Goal: Task Accomplishment & Management: Complete application form

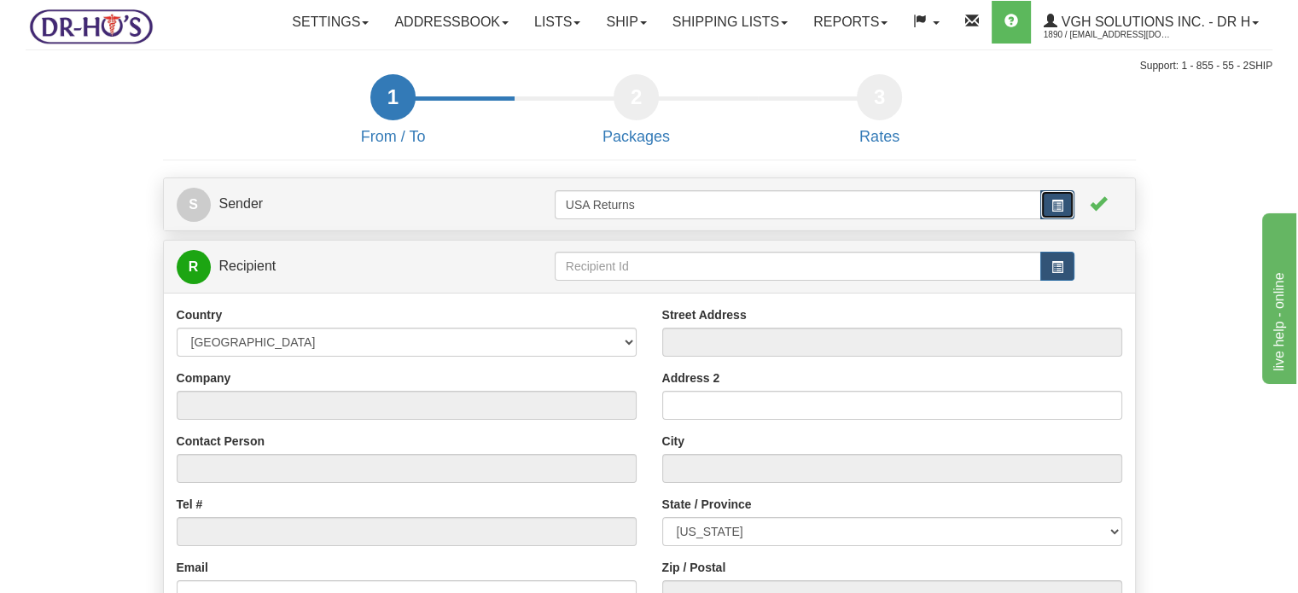
click at [1048, 219] on button "button" at bounding box center [1057, 204] width 34 height 29
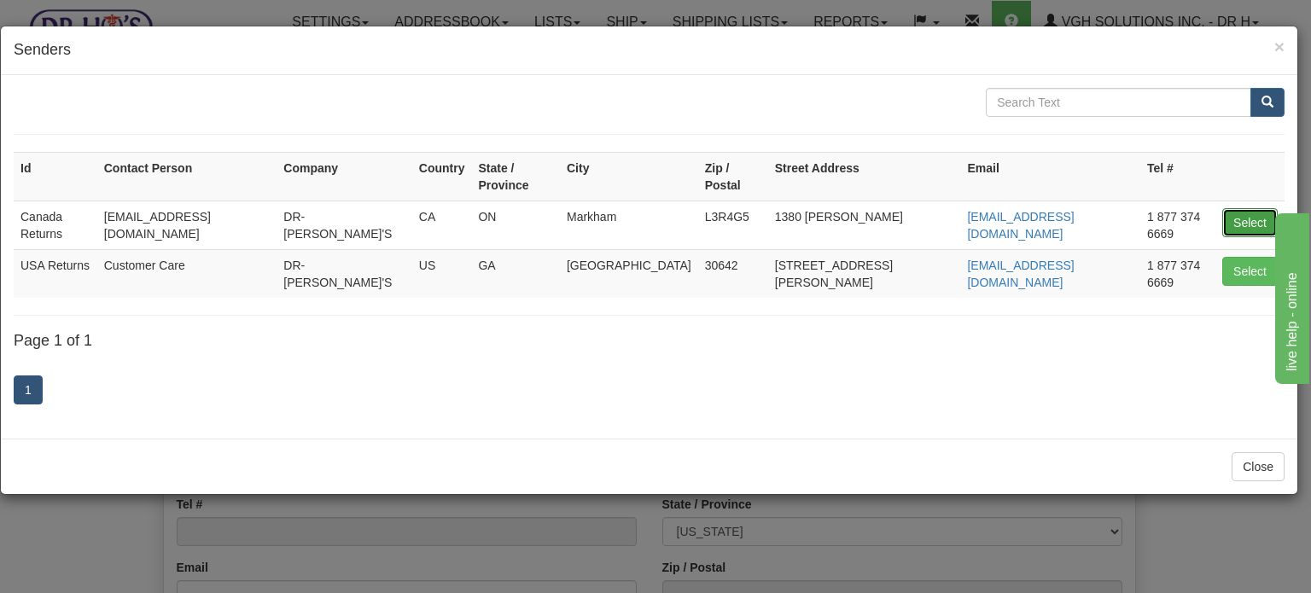
click at [1225, 208] on button "Select" at bounding box center [1249, 222] width 55 height 29
type input "Canada Returns"
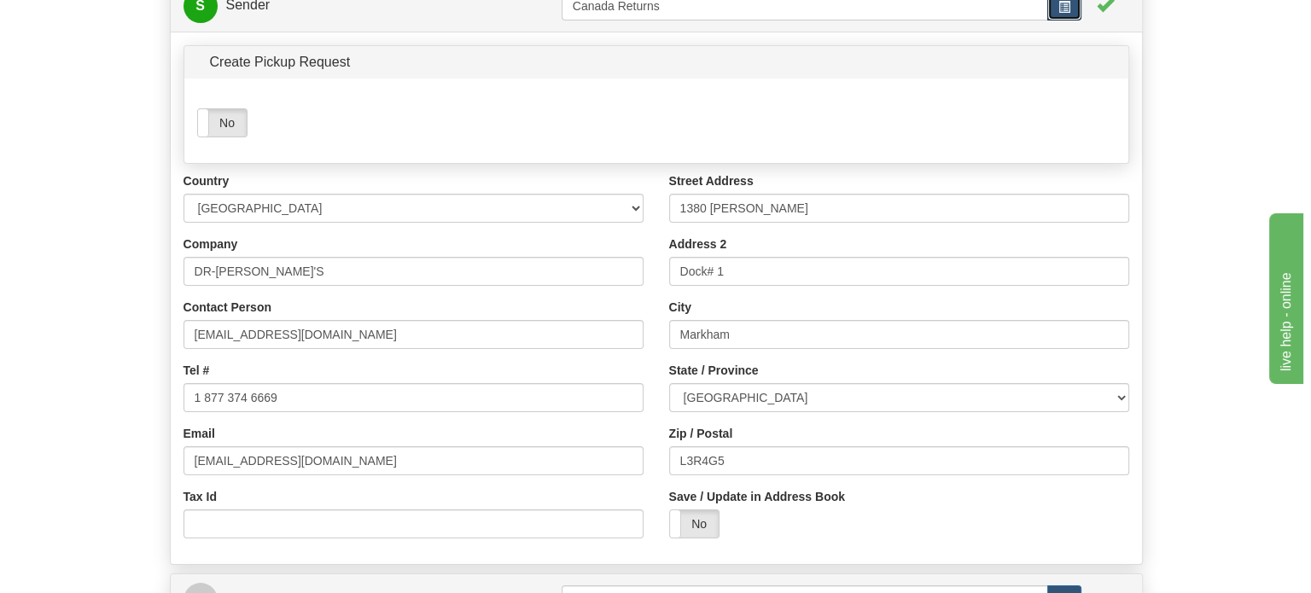
scroll to position [256, 0]
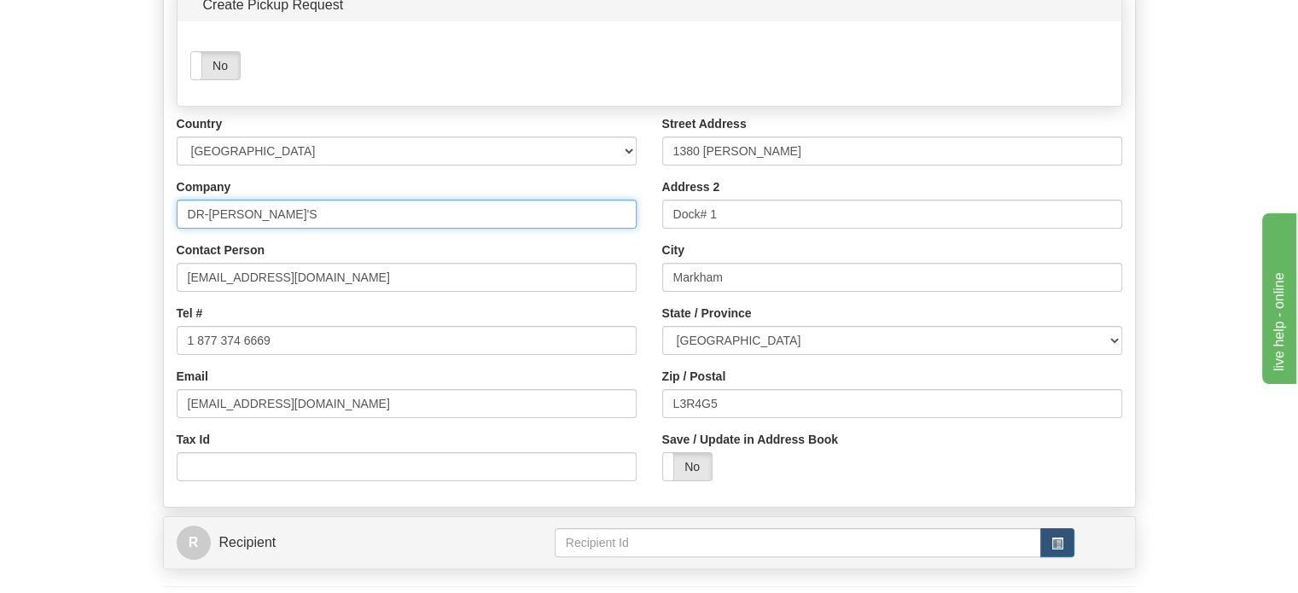
drag, startPoint x: 300, startPoint y: 252, endPoint x: 0, endPoint y: 253, distance: 300.4
click at [0, 253] on div "Toggle navigation Settings Shipping Preferences Fields Preferences New" at bounding box center [649, 231] width 1298 height 975
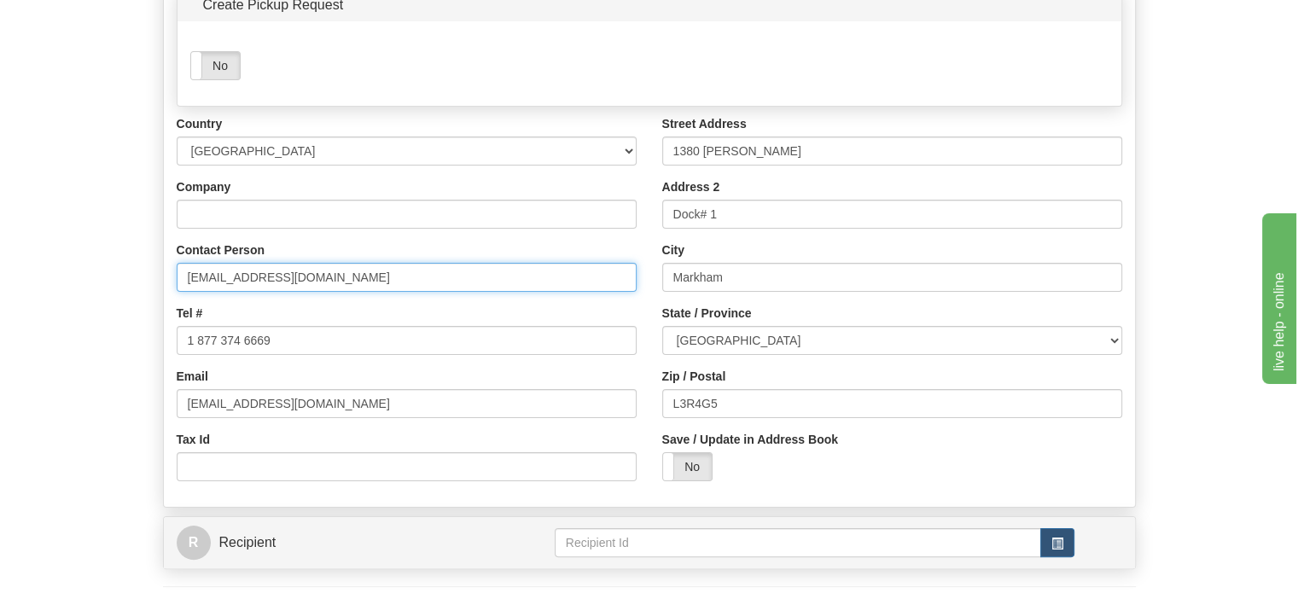
drag, startPoint x: 406, startPoint y: 305, endPoint x: 0, endPoint y: 305, distance: 406.2
click at [44, 305] on form "1 From / To 2 Packages 3 Int Opt 4 Rates S Sender" at bounding box center [649, 268] width 1247 height 901
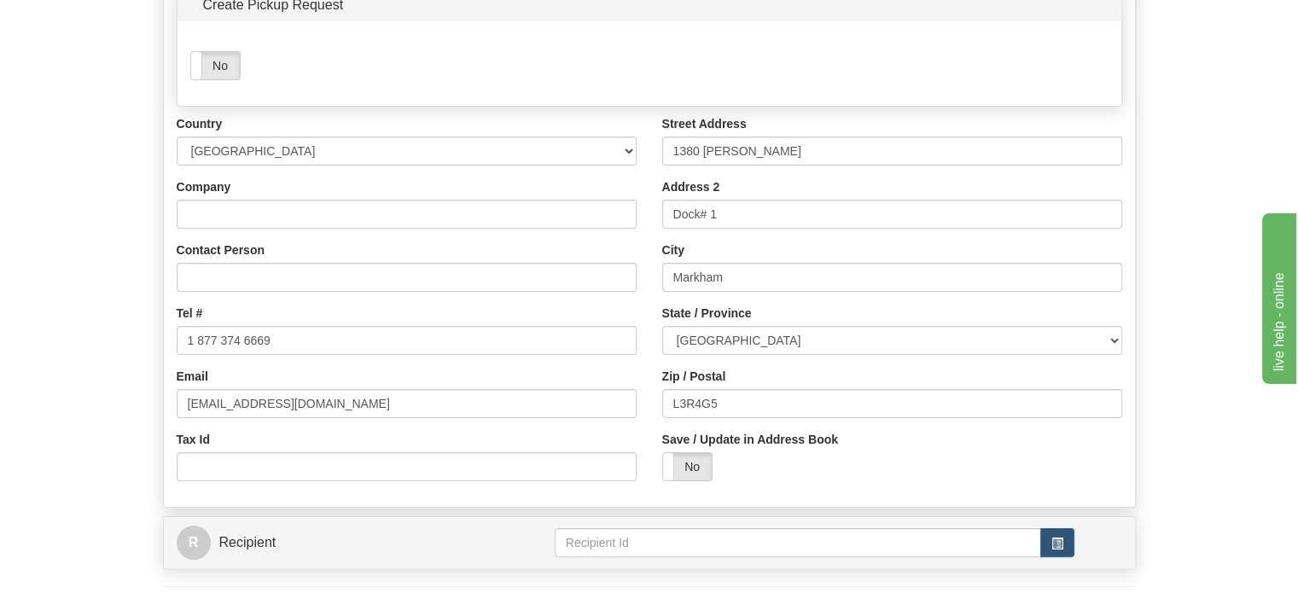
drag, startPoint x: 329, startPoint y: 358, endPoint x: 0, endPoint y: 381, distance: 329.3
click at [9, 372] on div "Toggle navigation Settings Shipping Preferences Fields Preferences New" at bounding box center [649, 231] width 1298 height 975
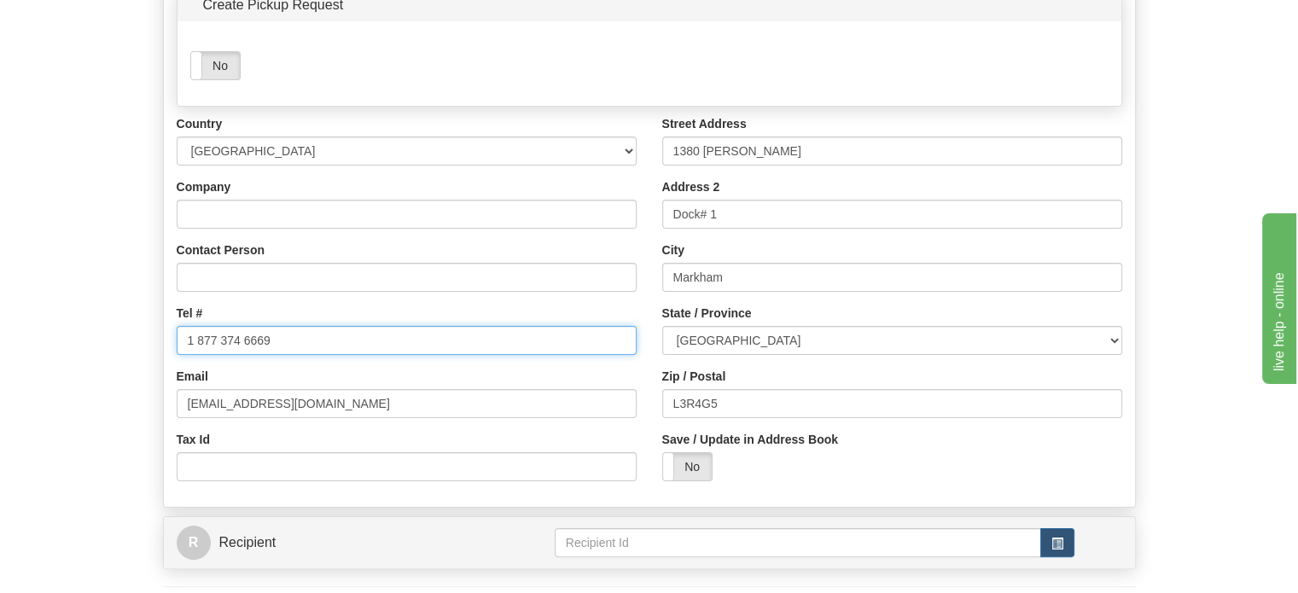
drag, startPoint x: 305, startPoint y: 377, endPoint x: 102, endPoint y: 380, distance: 203.1
click at [148, 378] on form "1 From / To 2 Packages 3 Int Opt 4 Rates S Sender" at bounding box center [649, 268] width 1247 height 901
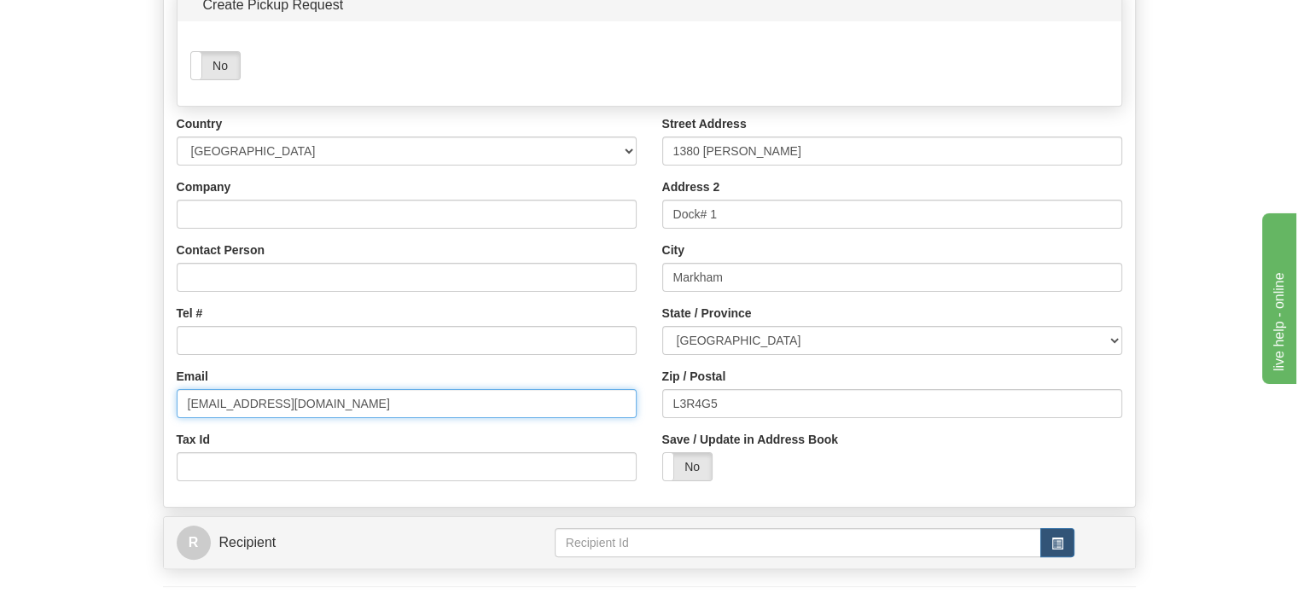
click at [78, 434] on form "1 From / To 2 Packages 3 Int Opt 4 Rates S Sender" at bounding box center [649, 268] width 1247 height 901
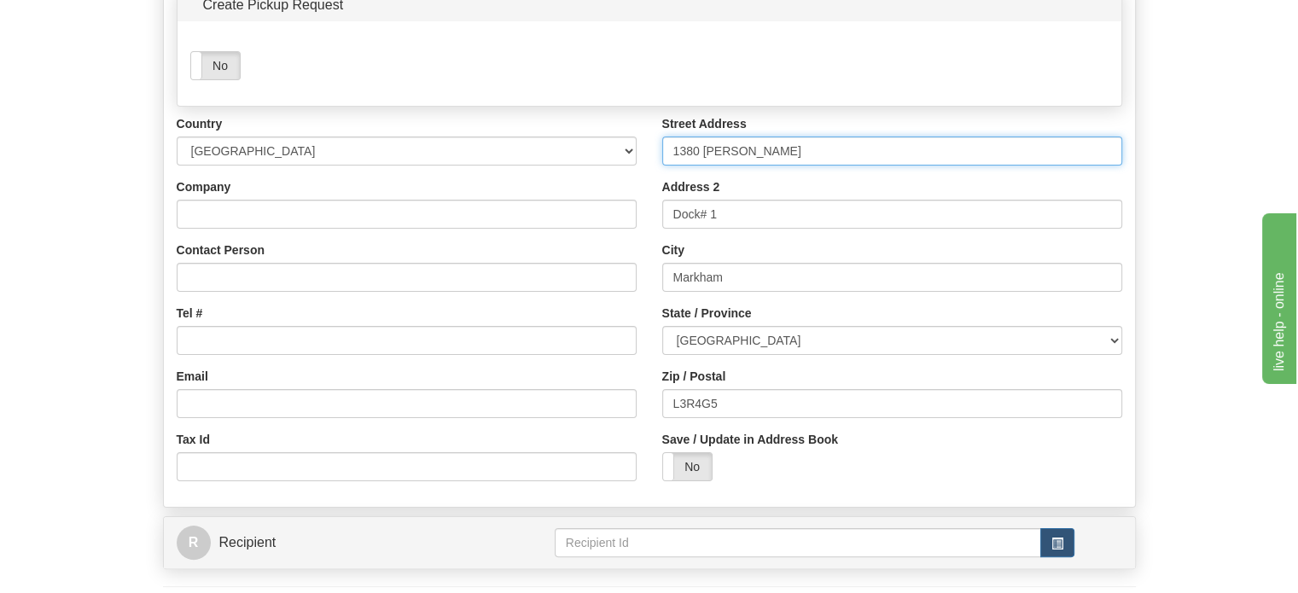
drag, startPoint x: 791, startPoint y: 193, endPoint x: 404, endPoint y: 195, distance: 386.5
click at [498, 195] on div "Country [GEOGRAPHIC_DATA] [GEOGRAPHIC_DATA] [GEOGRAPHIC_DATA] [GEOGRAPHIC_DATA]…" at bounding box center [649, 304] width 971 height 379
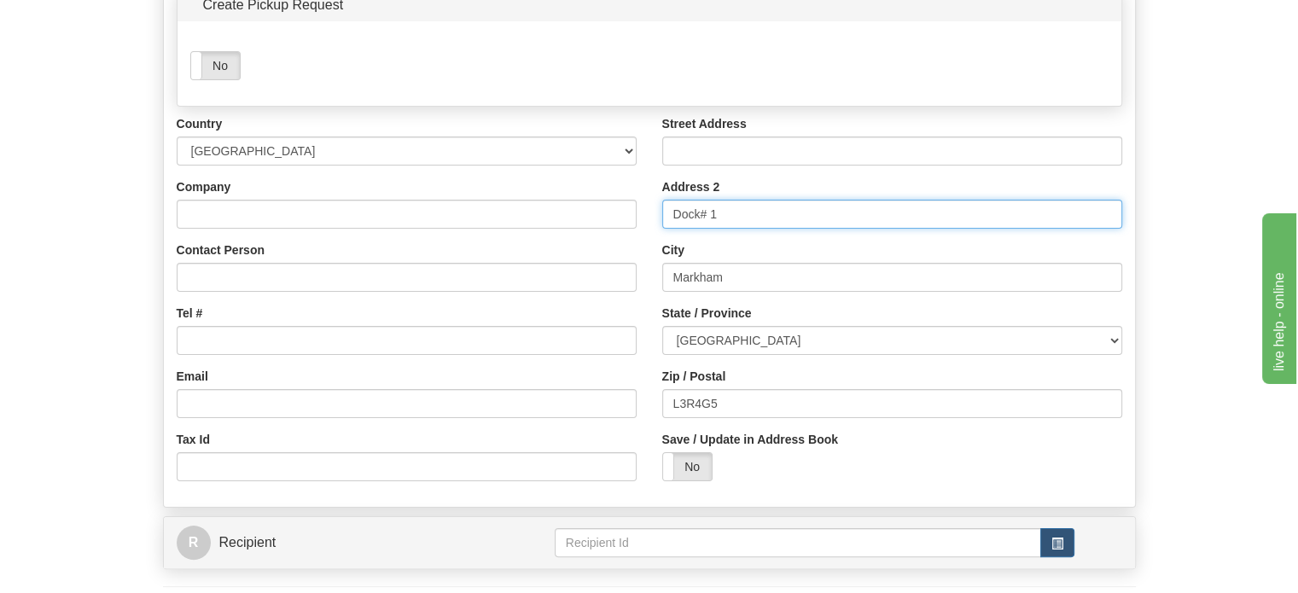
drag, startPoint x: 776, startPoint y: 261, endPoint x: 490, endPoint y: 261, distance: 285.8
click at [574, 261] on div "Country [GEOGRAPHIC_DATA] [GEOGRAPHIC_DATA] [GEOGRAPHIC_DATA] [GEOGRAPHIC_DATA]…" at bounding box center [649, 304] width 971 height 379
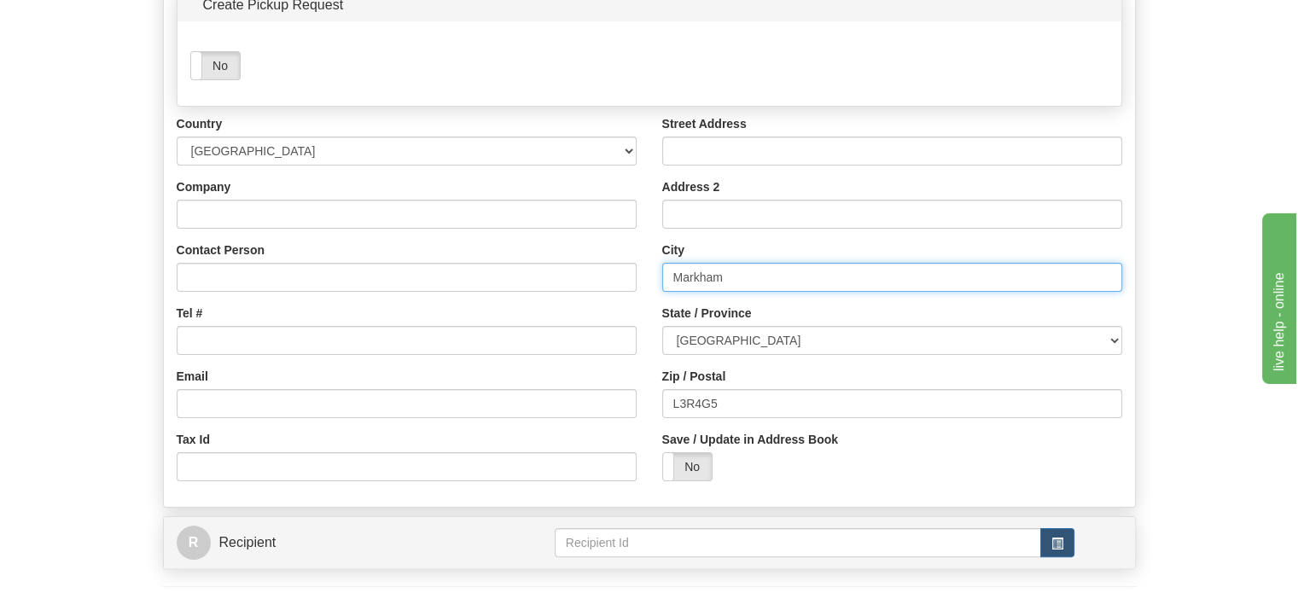
drag, startPoint x: 769, startPoint y: 329, endPoint x: 430, endPoint y: 323, distance: 338.8
click at [440, 325] on div "Country [GEOGRAPHIC_DATA] [GEOGRAPHIC_DATA] [GEOGRAPHIC_DATA] [GEOGRAPHIC_DATA]…" at bounding box center [649, 304] width 971 height 379
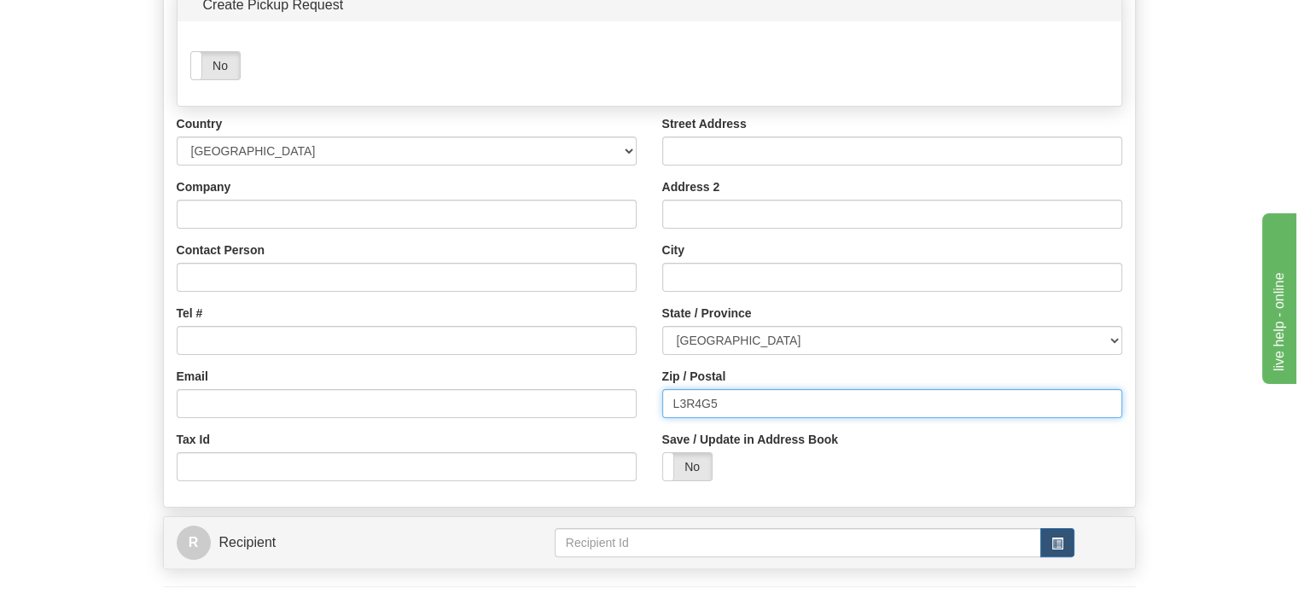
drag, startPoint x: 757, startPoint y: 449, endPoint x: 449, endPoint y: 427, distance: 308.8
click at [540, 439] on div "Country [GEOGRAPHIC_DATA] [GEOGRAPHIC_DATA] [GEOGRAPHIC_DATA] [GEOGRAPHIC_DATA]…" at bounding box center [649, 304] width 971 height 379
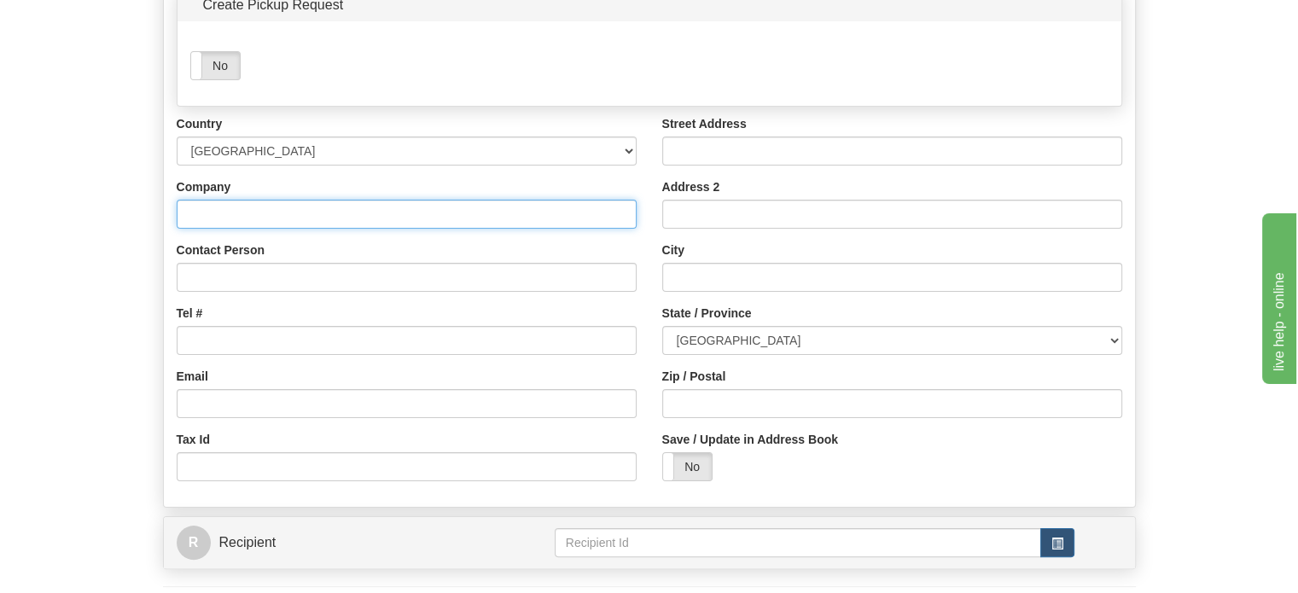
click at [229, 229] on input "Company" at bounding box center [407, 214] width 460 height 29
paste input "[PERSON_NAME]"
type input "[PERSON_NAME]"
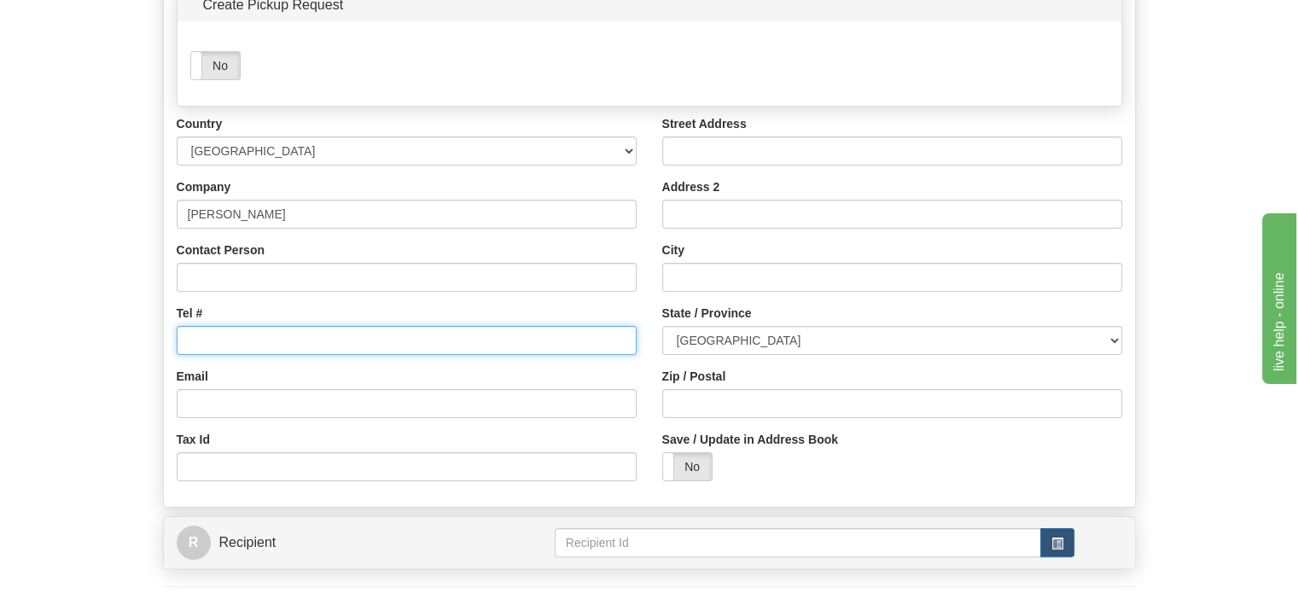
click at [256, 355] on input "Tel #" at bounding box center [407, 340] width 460 height 29
paste input "2894078249"
type input "2894078249"
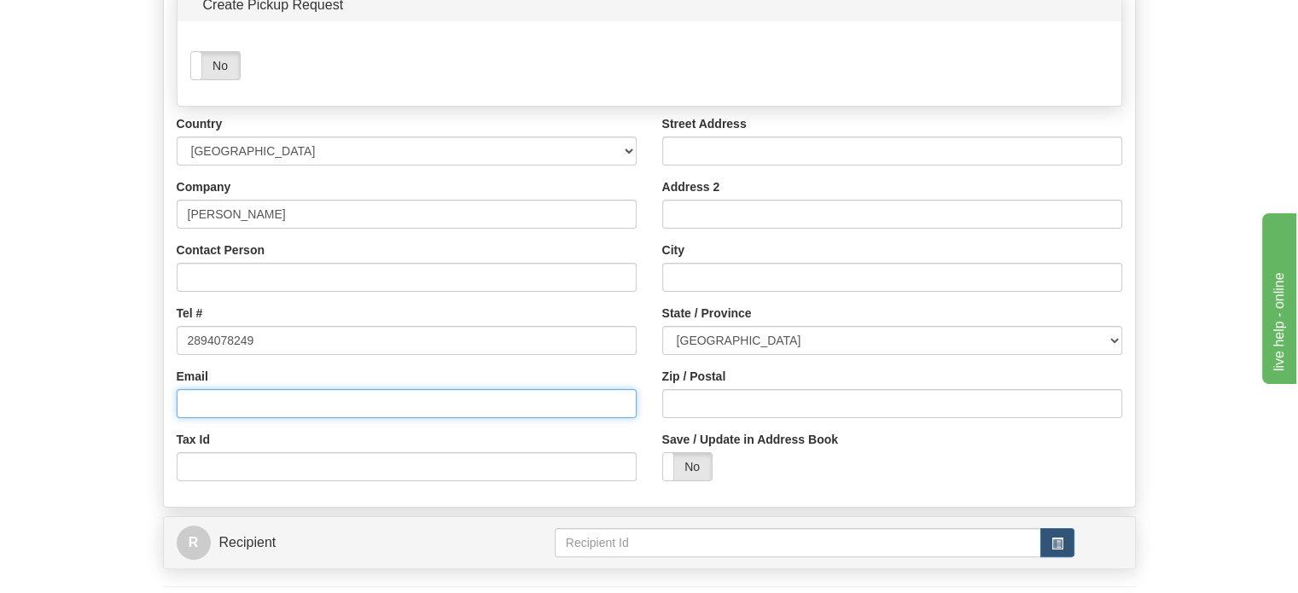
click at [263, 418] on input "Email" at bounding box center [407, 403] width 460 height 29
paste input "[EMAIL_ADDRESS][DOMAIN_NAME]"
type input "[EMAIL_ADDRESS][DOMAIN_NAME]"
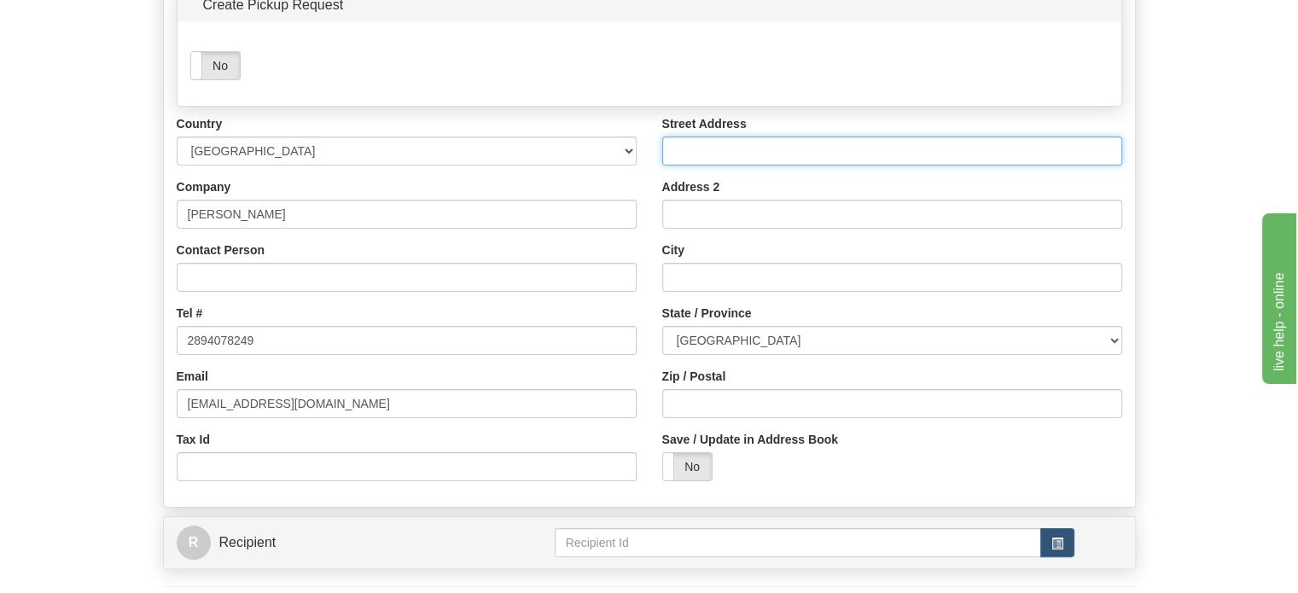
click at [755, 166] on input "Street Address" at bounding box center [892, 151] width 460 height 29
paste input "[STREET_ADDRESS]"
type input "[STREET_ADDRESS]"
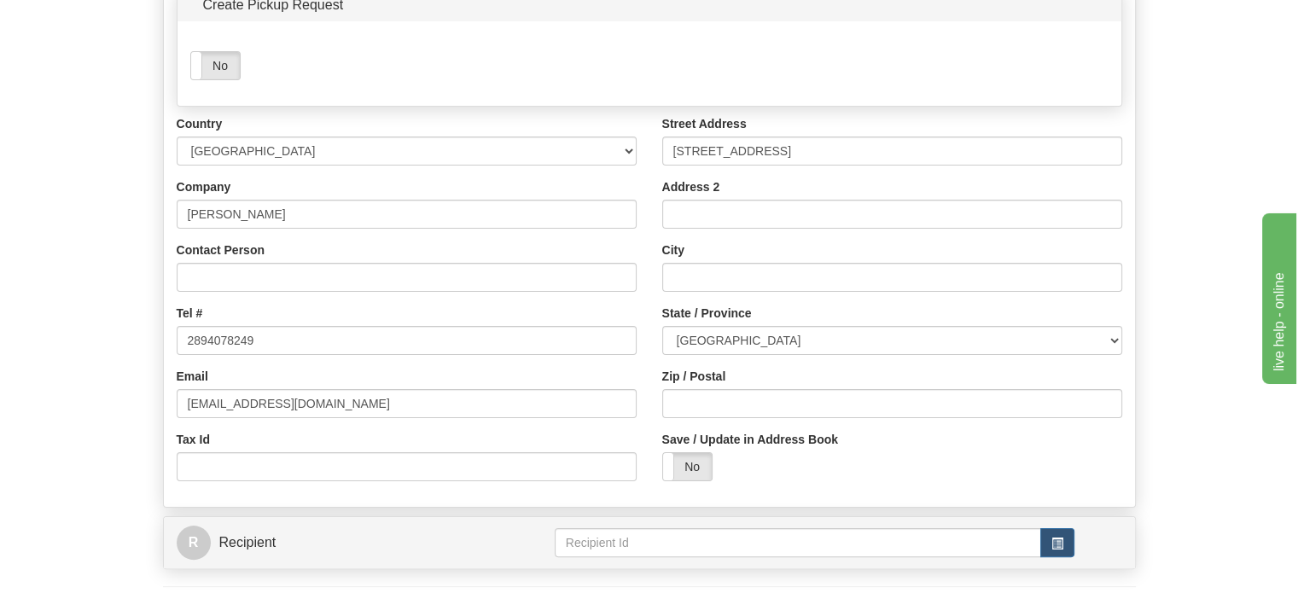
click at [660, 194] on div "Street Address [STREET_ADDRESS] Address 2 City State / Province [GEOGRAPHIC_DAT…" at bounding box center [892, 304] width 486 height 379
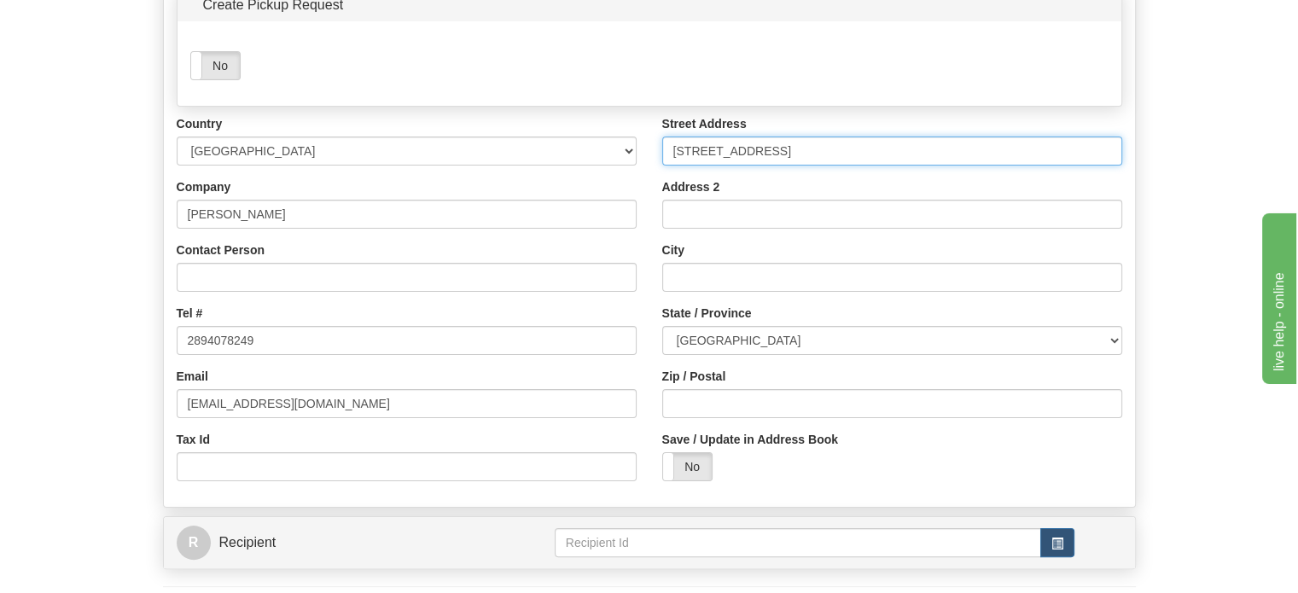
click at [662, 166] on input "[STREET_ADDRESS]" at bounding box center [892, 151] width 460 height 29
click at [682, 166] on input "[STREET_ADDRESS]" at bounding box center [892, 151] width 460 height 29
click at [686, 166] on input "[STREET_ADDRESS]" at bounding box center [892, 151] width 460 height 29
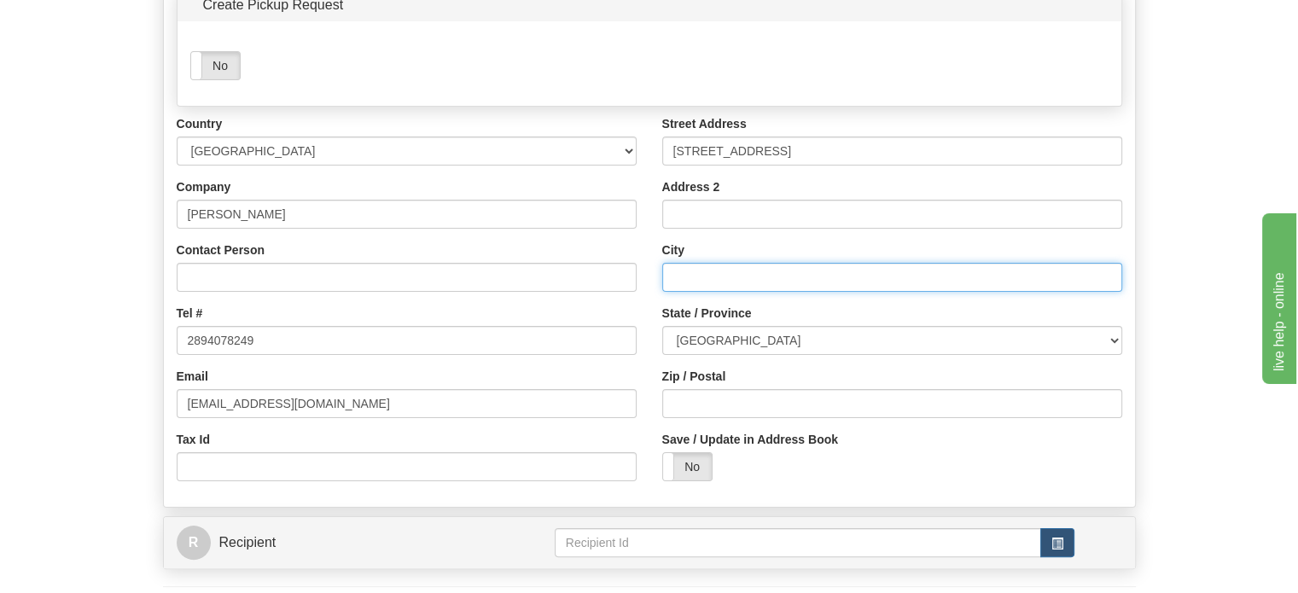
click at [704, 292] on input "City" at bounding box center [892, 277] width 460 height 29
paste input "[GEOGRAPHIC_DATA]"
type input "[GEOGRAPHIC_DATA]"
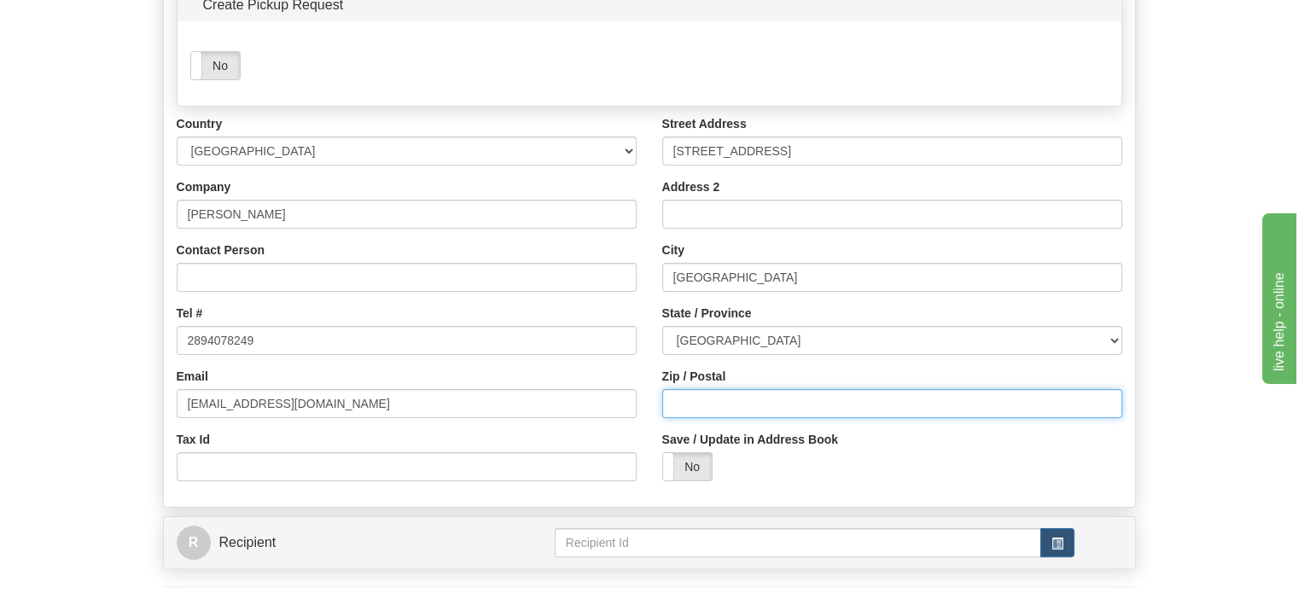
click at [733, 418] on input "Zip / Postal" at bounding box center [892, 403] width 460 height 29
paste input "L2N5Z7"
type input "L2N5Z7"
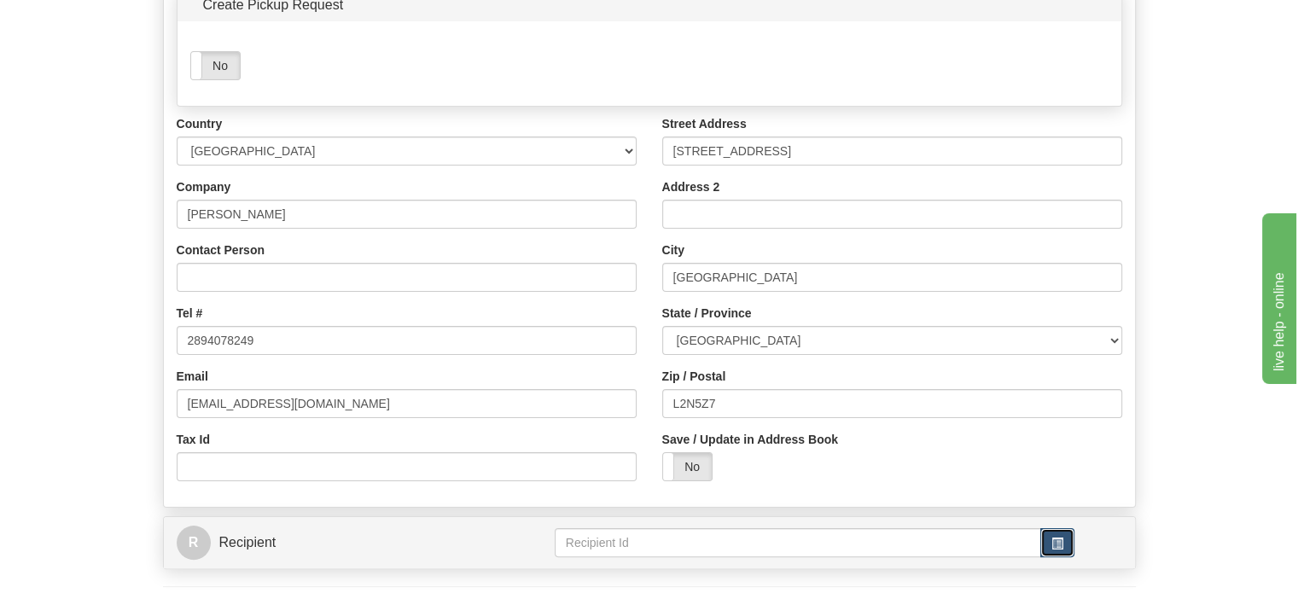
click at [1044, 557] on button "button" at bounding box center [1057, 542] width 34 height 29
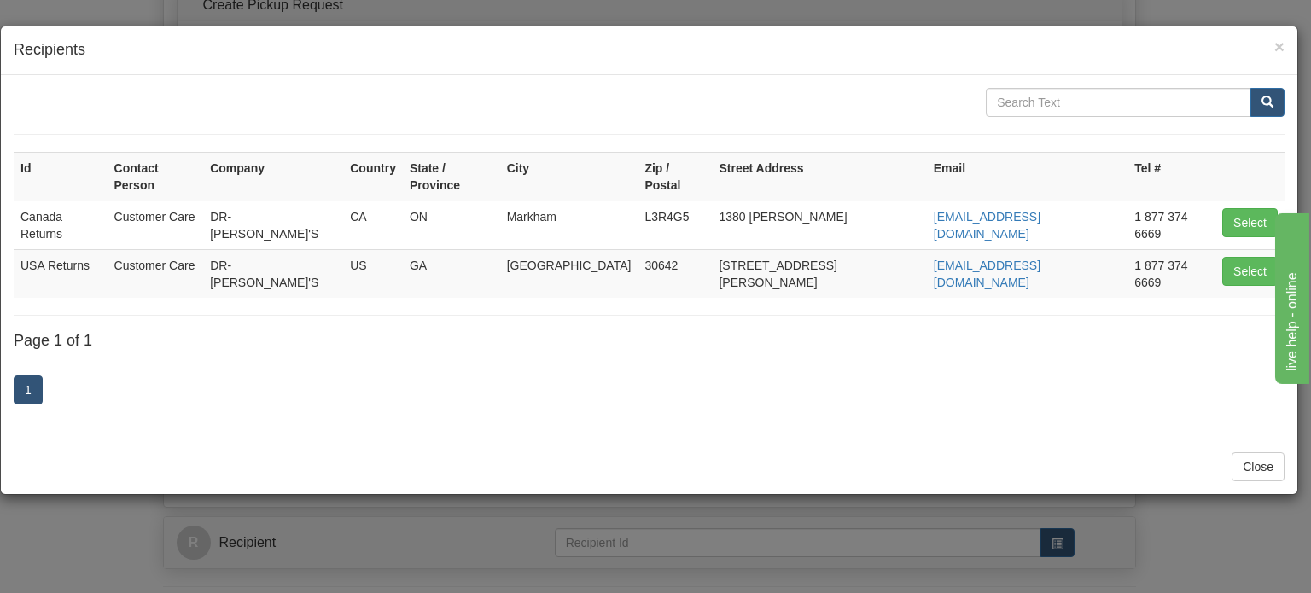
click at [1237, 208] on button "Select" at bounding box center [1249, 222] width 55 height 29
type input "Canada Returns"
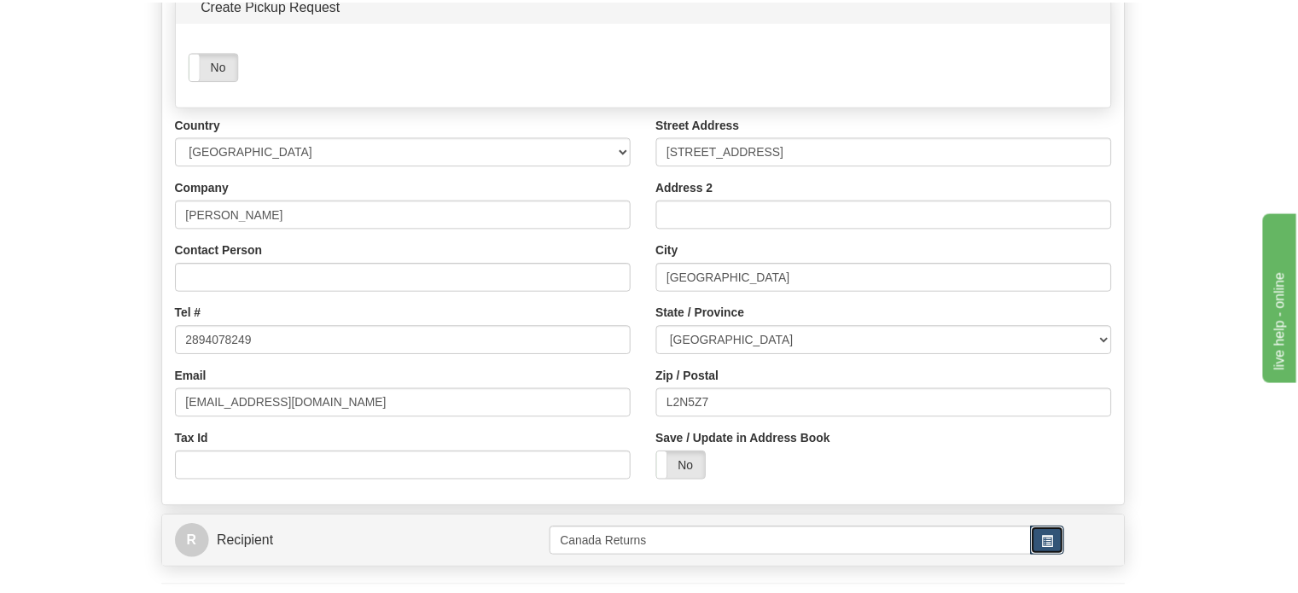
scroll to position [259, 0]
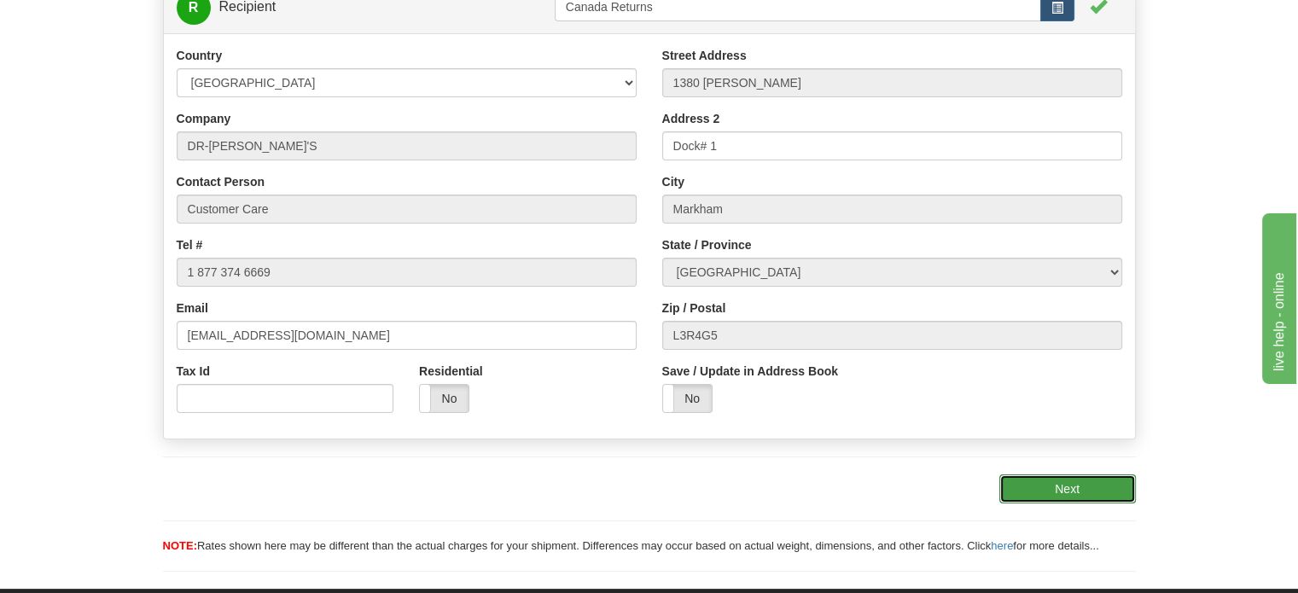
click at [1055, 503] on button "Next" at bounding box center [1067, 488] width 137 height 29
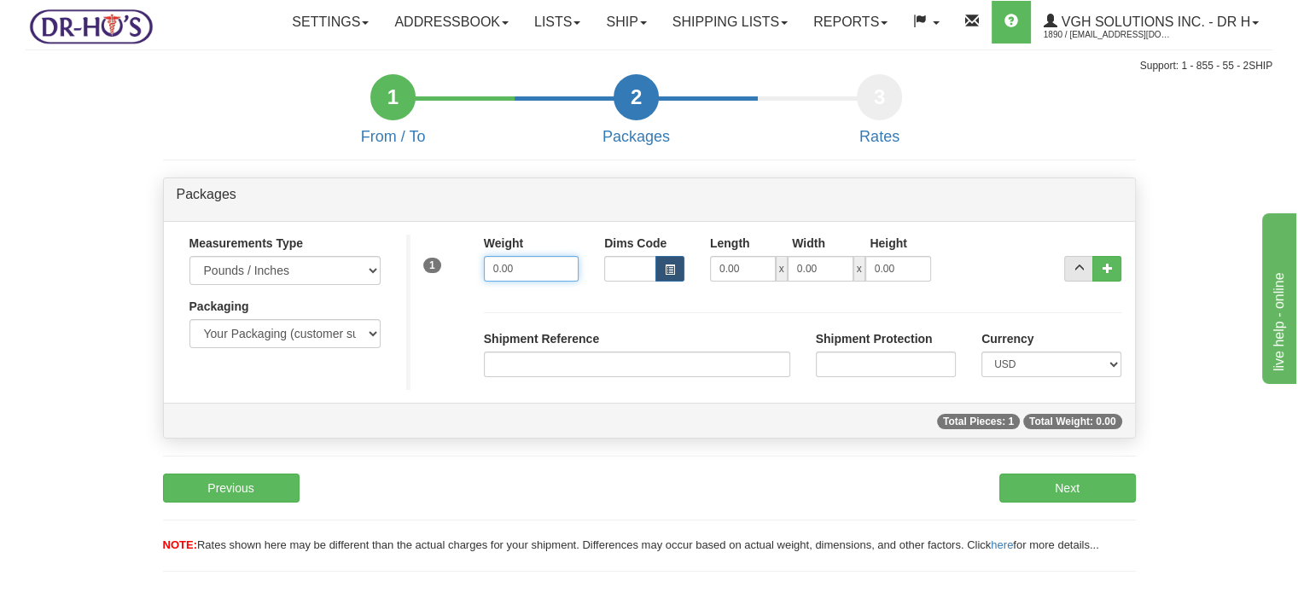
drag, startPoint x: 560, startPoint y: 312, endPoint x: 260, endPoint y: 312, distance: 299.5
click at [304, 312] on div "Measurements Type Pounds / Inches Kilograms / Centimeters Packaging Your Packag…" at bounding box center [649, 312] width 971 height 155
type input "1.00"
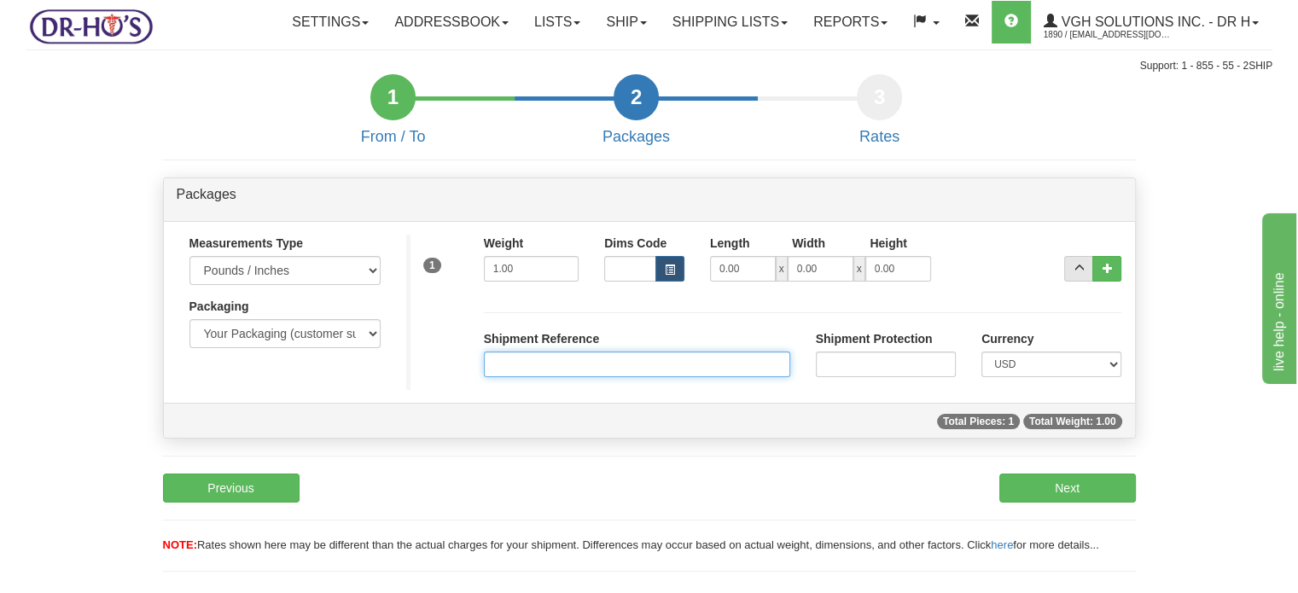
click at [556, 377] on input "Shipment Reference" at bounding box center [637, 365] width 306 height 26
paste input "L2N5Z7"
drag, startPoint x: 577, startPoint y: 405, endPoint x: 270, endPoint y: 404, distance: 307.2
click at [270, 390] on div "Measurements Type Pounds / Inches Kilograms / Centimeters Packaging Your Packag…" at bounding box center [649, 312] width 971 height 155
paste input "RMA2509-80328"
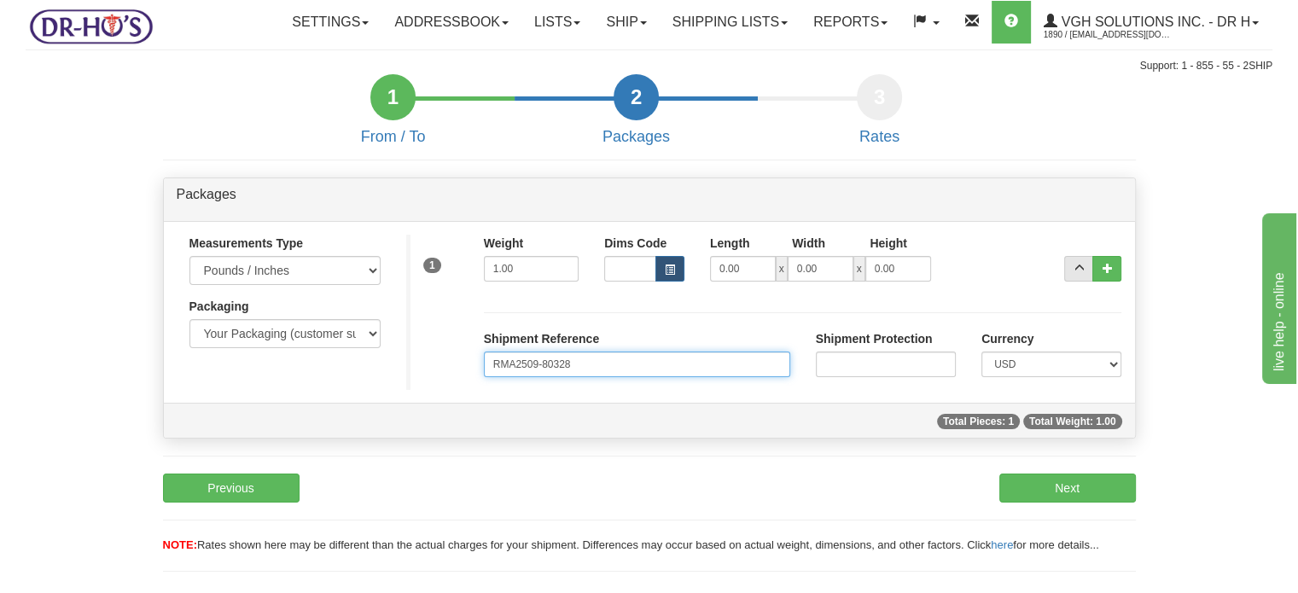
type input "RMA2509-80328"
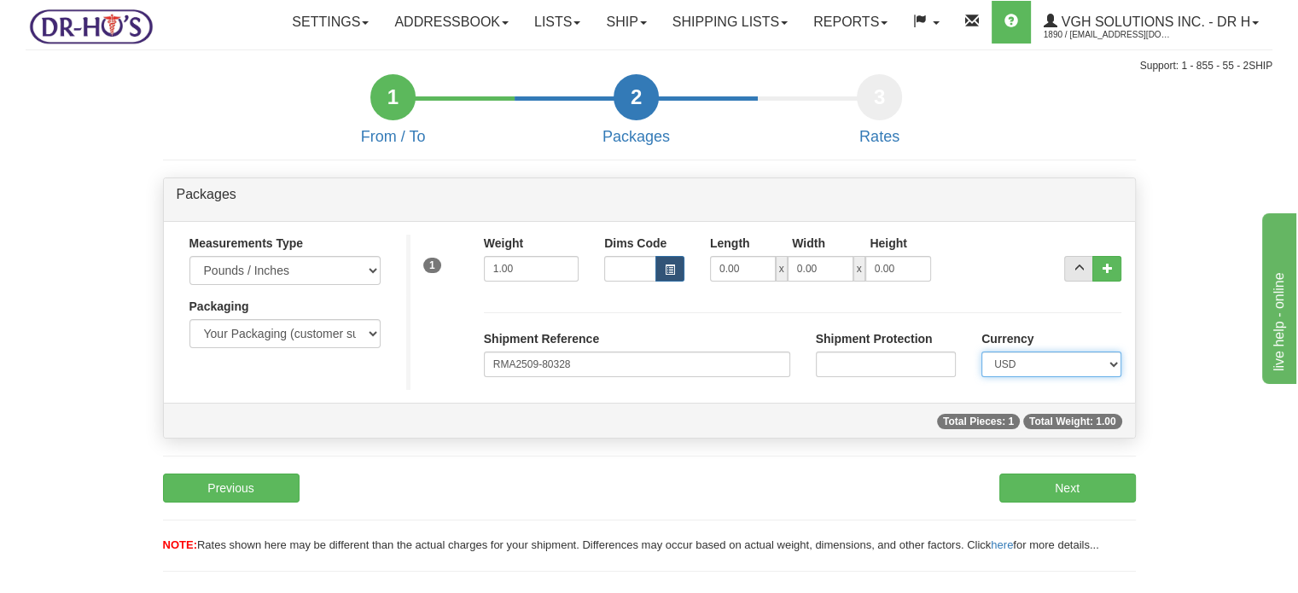
click at [1091, 377] on select "CAD USD EUR ZAR [PERSON_NAME] ARN AUD AUS AWG BBD BFR BGN BHD BMD BND BRC BRL C…" at bounding box center [1051, 365] width 140 height 26
select select "0"
click at [981, 377] on select "CAD USD EUR ZAR [PERSON_NAME] ARN AUD AUS AWG BBD BFR BGN BHD BMD BND BRC BRL C…" at bounding box center [1051, 365] width 140 height 26
click at [1068, 503] on button "Next" at bounding box center [1067, 488] width 137 height 29
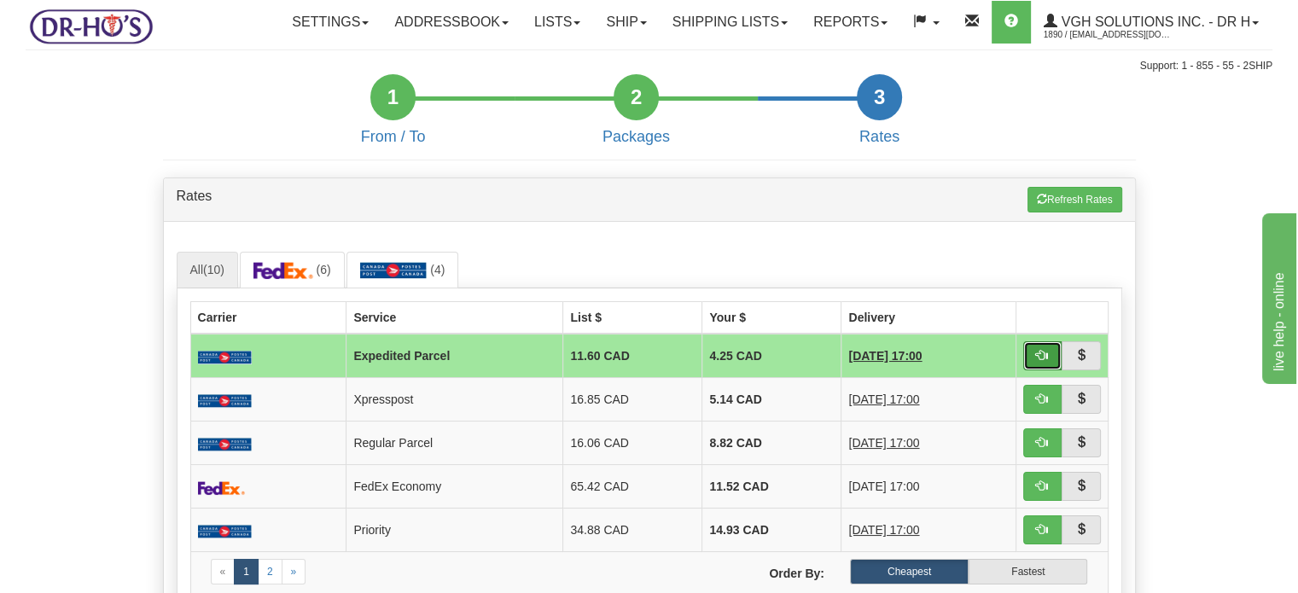
click at [1026, 370] on button "button" at bounding box center [1042, 355] width 39 height 29
type input "DOM.EP"
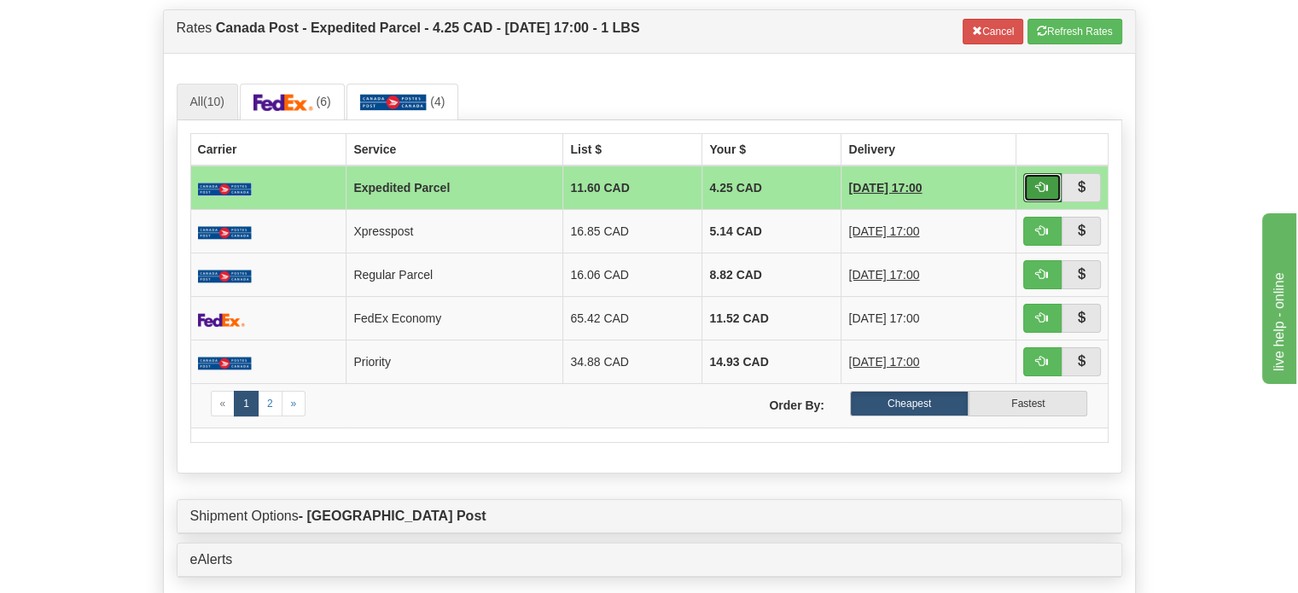
scroll to position [171, 0]
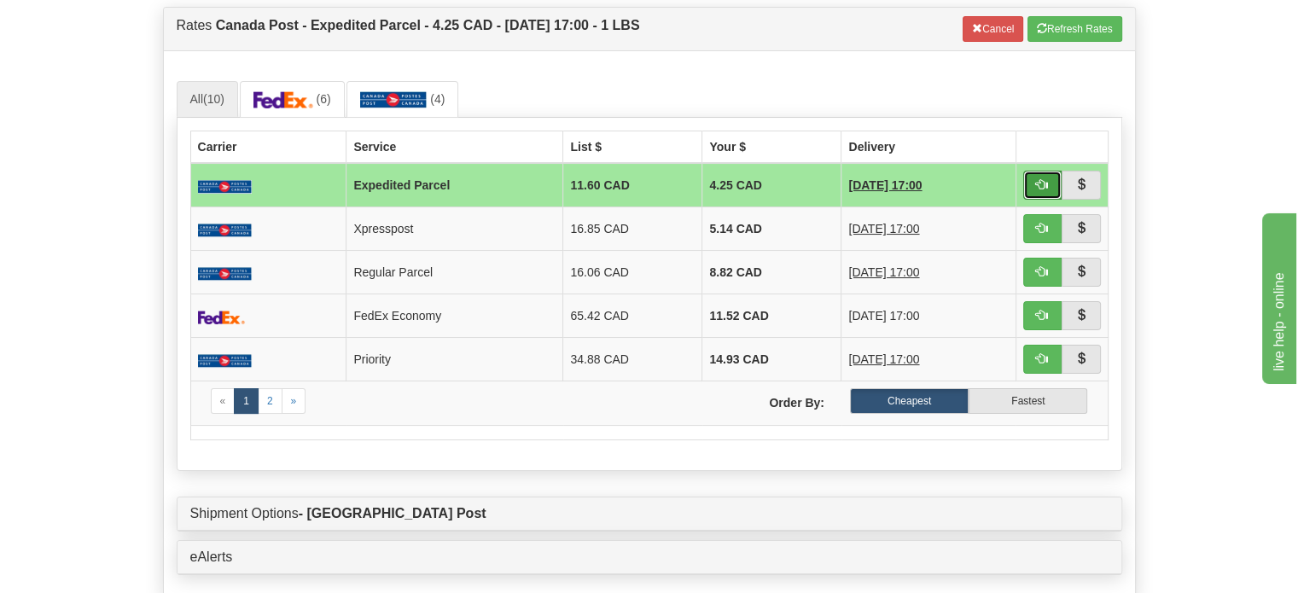
click at [1036, 190] on span "button" at bounding box center [1042, 184] width 12 height 12
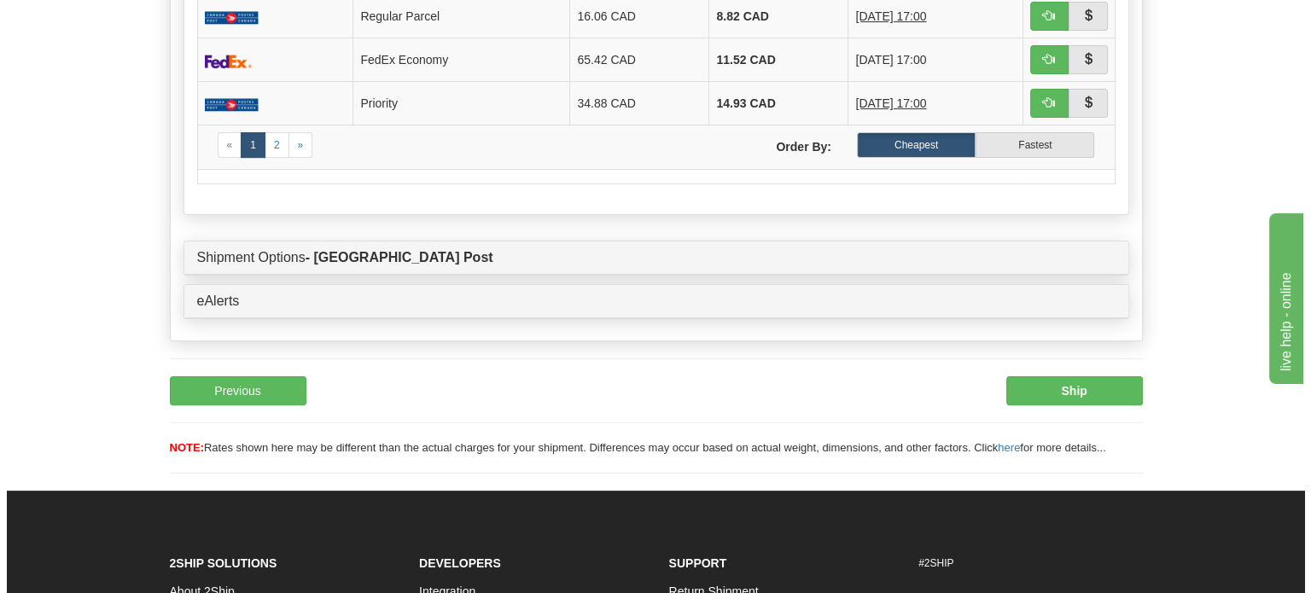
scroll to position [512, 0]
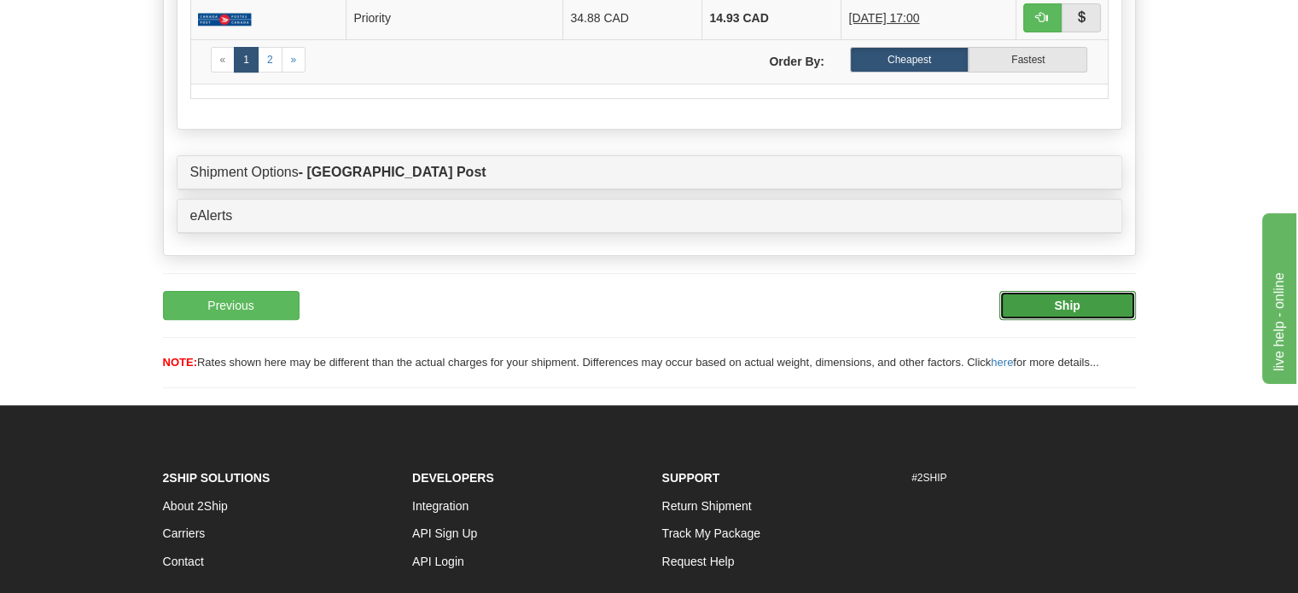
click at [1063, 320] on button "Ship" at bounding box center [1067, 305] width 137 height 29
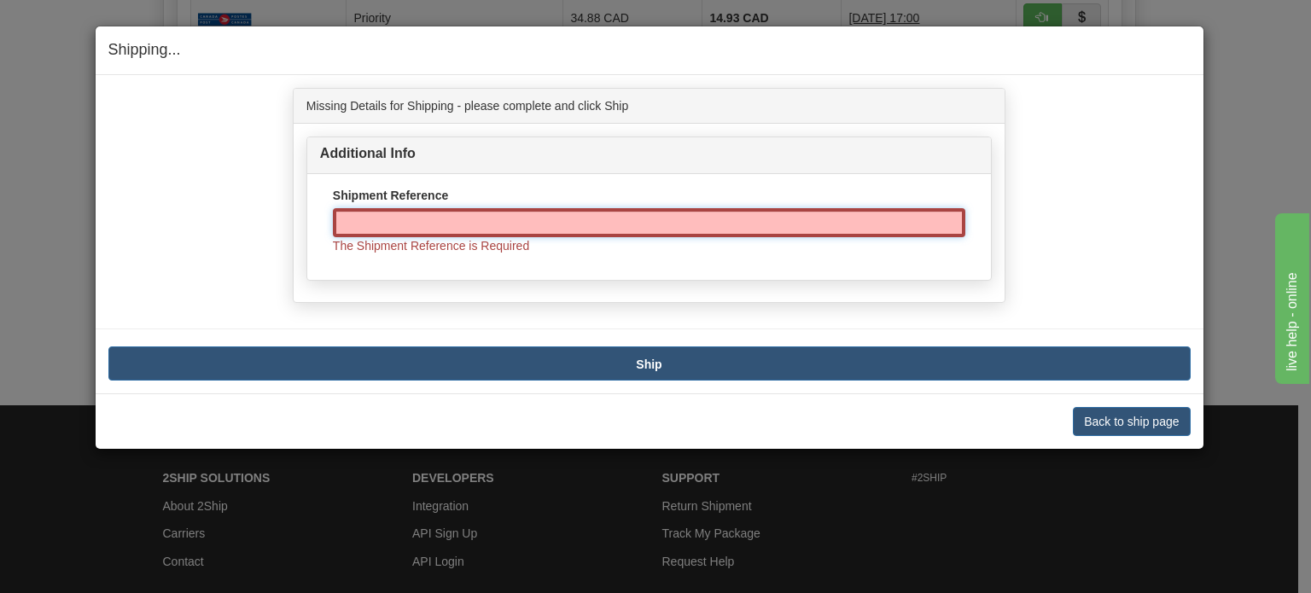
click at [545, 230] on input "Shipment Reference" at bounding box center [649, 222] width 632 height 29
paste input "RMA2509-80328"
type input "RMA2509-80328"
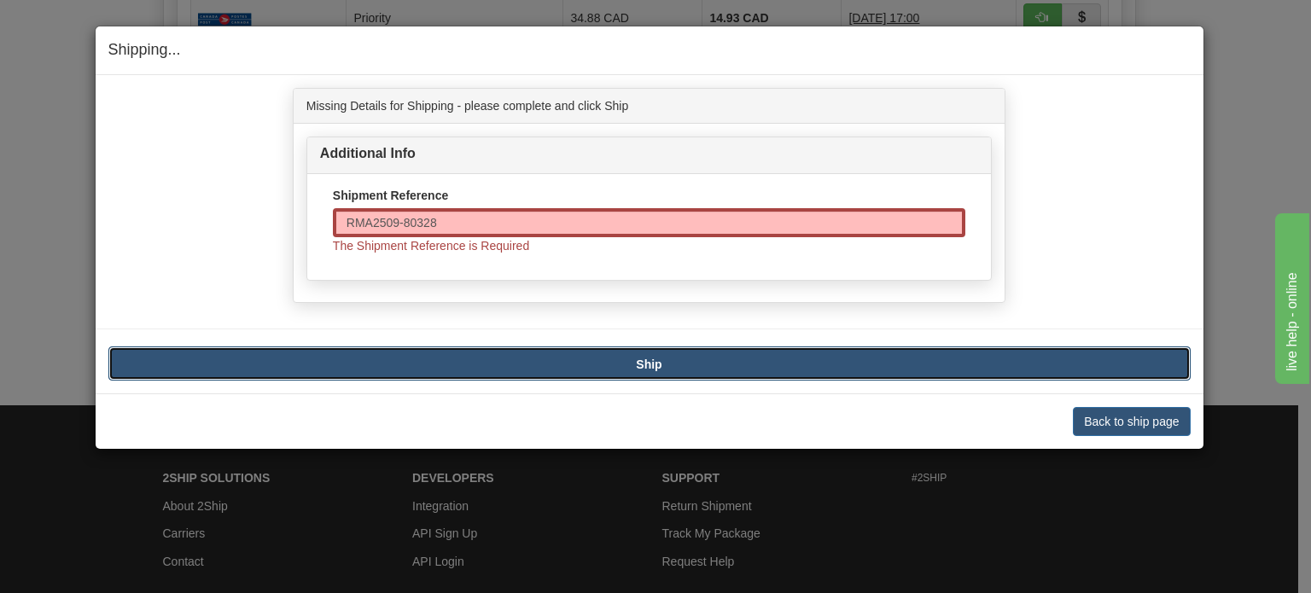
click at [604, 361] on button "Ship" at bounding box center [649, 363] width 1082 height 34
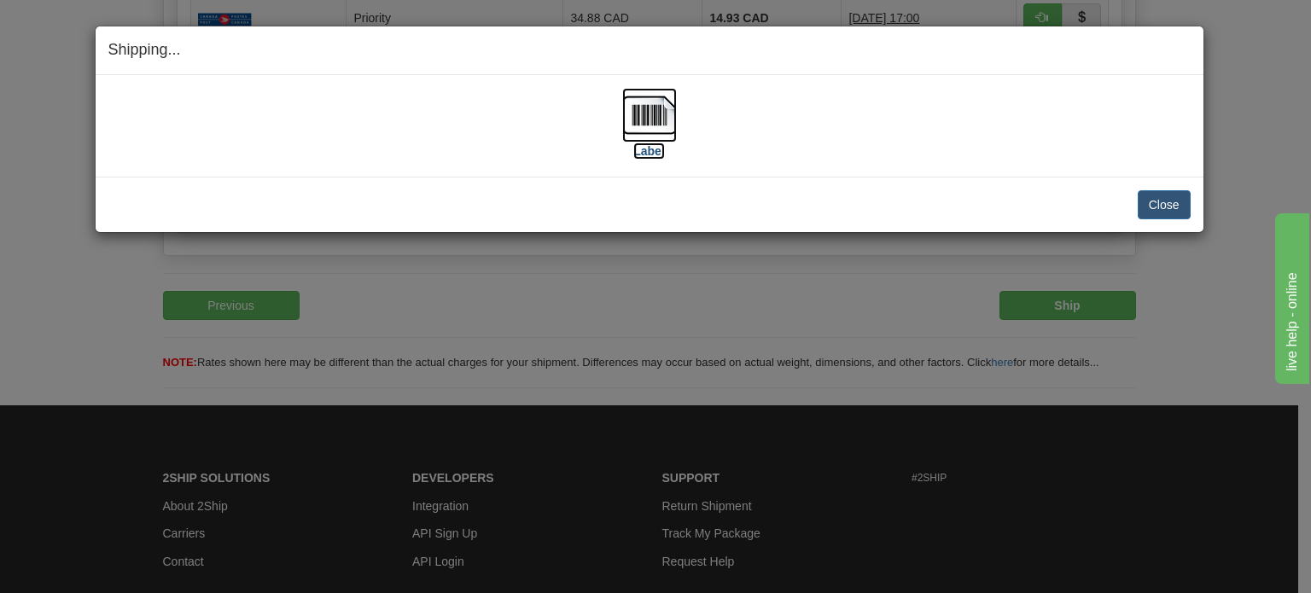
click at [671, 119] on img at bounding box center [649, 115] width 55 height 55
click at [1172, 211] on button "Close" at bounding box center [1163, 204] width 53 height 29
